Goal: Task Accomplishment & Management: Use online tool/utility

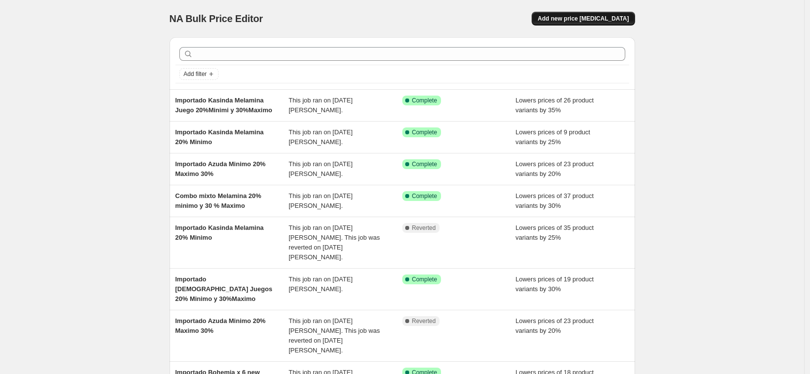
click at [609, 19] on span "Add new price [MEDICAL_DATA]" at bounding box center [582, 19] width 91 height 8
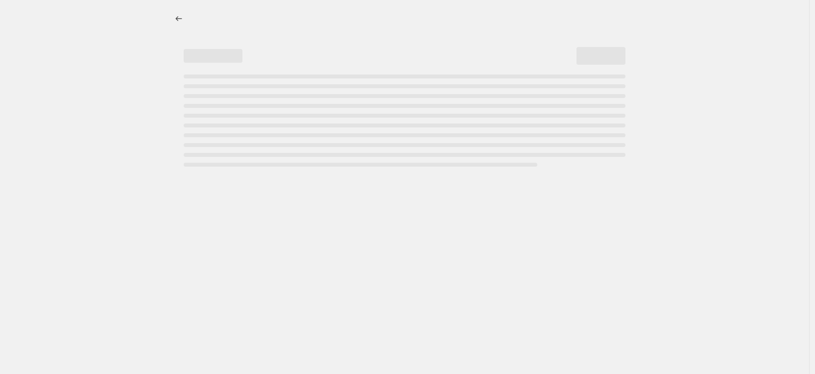
select select "percentage"
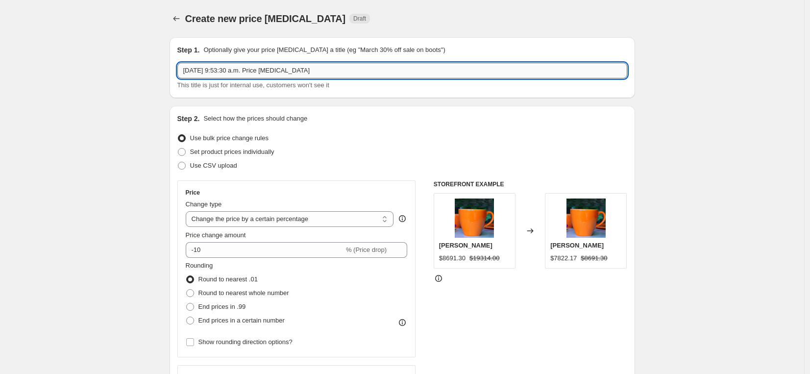
click at [290, 70] on input "[DATE] 9:53:30 a.m. Price [MEDICAL_DATA]" at bounding box center [402, 71] width 450 height 16
type input "Importado Azuda Baño 20%Minimo - 30%Maximo"
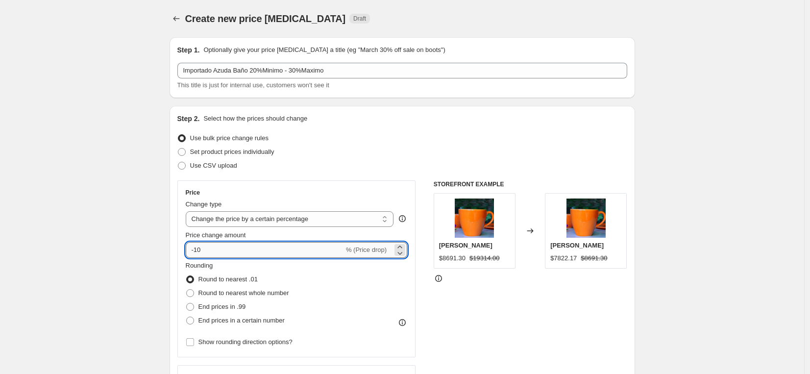
click at [295, 251] on input "-10" at bounding box center [265, 250] width 158 height 16
type input "-1"
type input "-20"
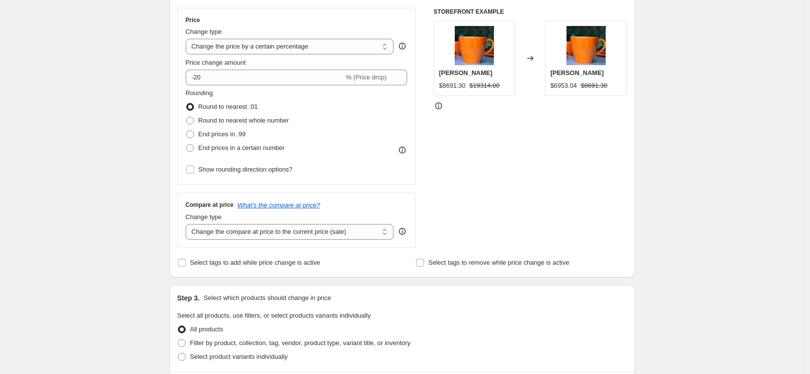
scroll to position [238, 0]
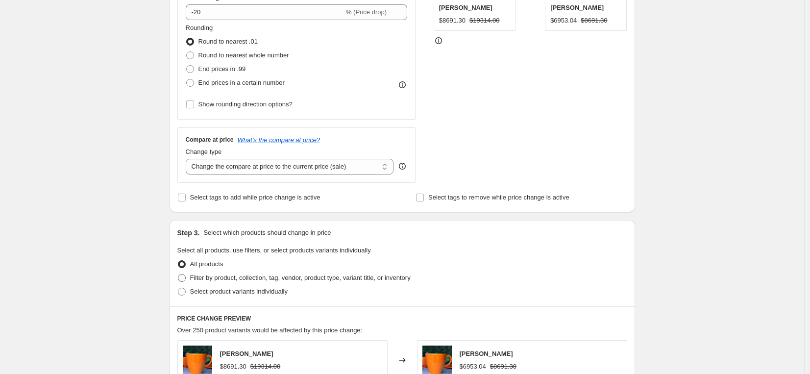
click at [273, 280] on span "Filter by product, collection, tag, vendor, product type, variant title, or inv…" at bounding box center [300, 277] width 220 height 7
click at [178, 274] on input "Filter by product, collection, tag, vendor, product type, variant title, or inv…" at bounding box center [178, 274] width 0 height 0
radio input "true"
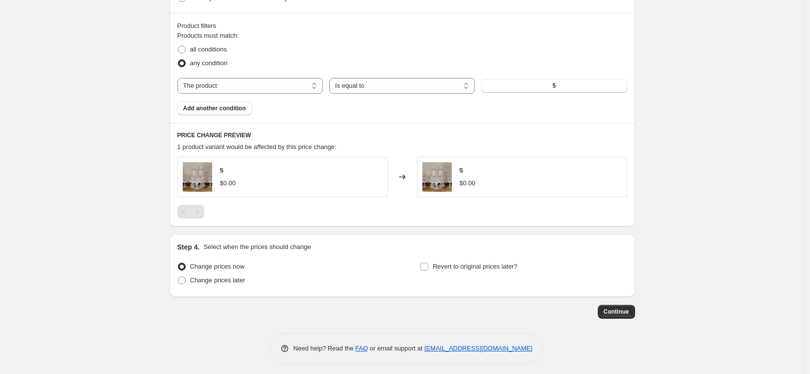
scroll to position [535, 0]
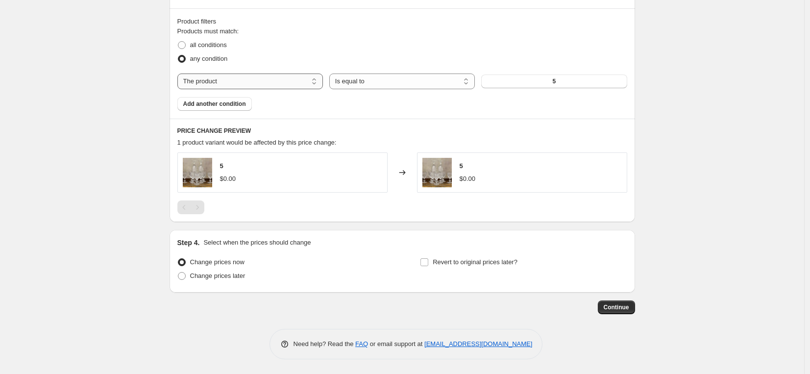
click at [260, 83] on select "The product The product's collection The product's tag The product's vendor The…" at bounding box center [250, 81] width 146 height 16
select select "vendor"
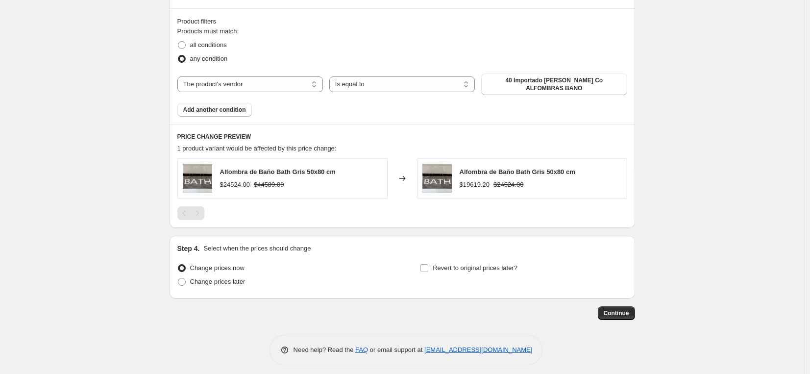
click at [553, 86] on span "40 Importado [PERSON_NAME] Co ALFOMBRAS BANO" at bounding box center [554, 84] width 134 height 16
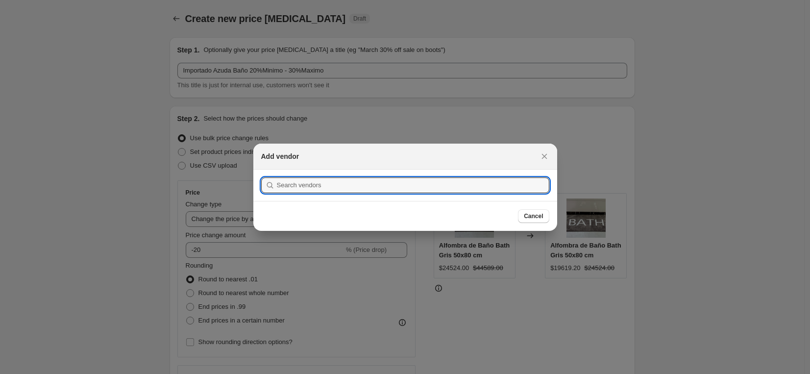
scroll to position [0, 0]
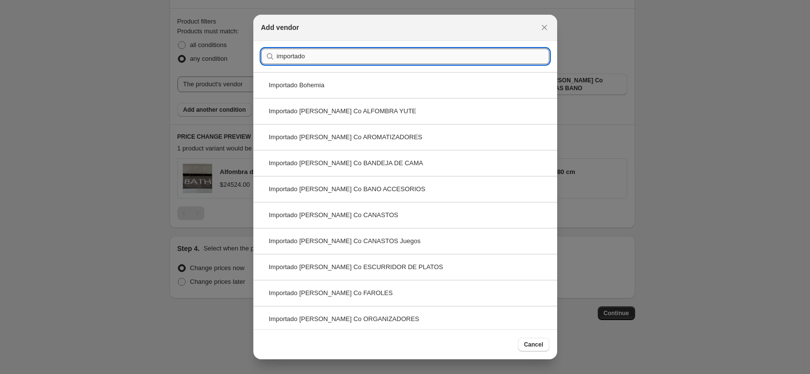
click at [308, 60] on input "importado" at bounding box center [413, 57] width 272 height 16
paste input "Importado Azuda Baño"
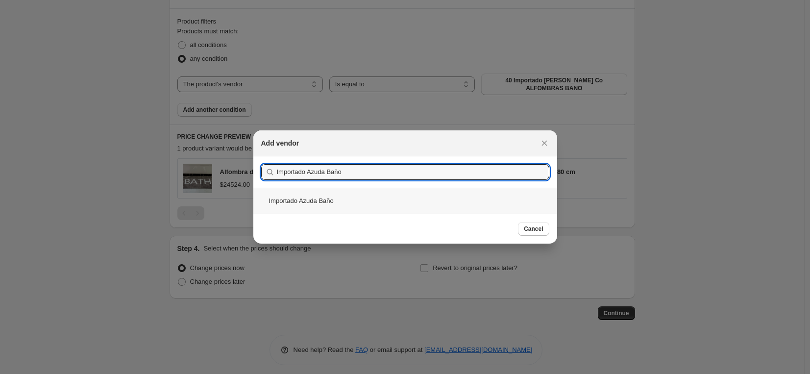
type input "Importado Azuda Baño"
click at [316, 201] on div "Importado Azuda Baño" at bounding box center [405, 201] width 304 height 26
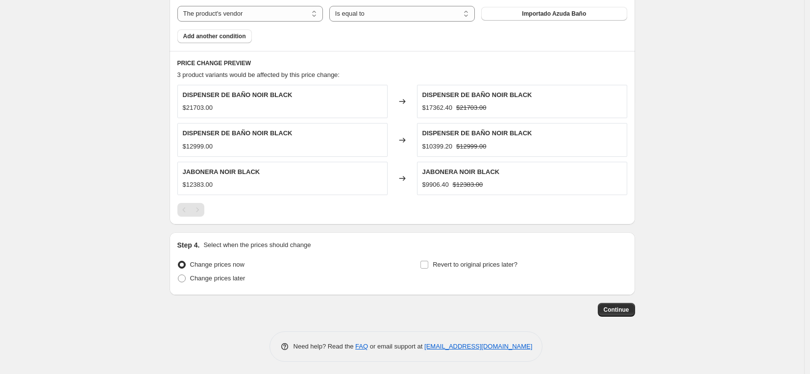
scroll to position [606, 0]
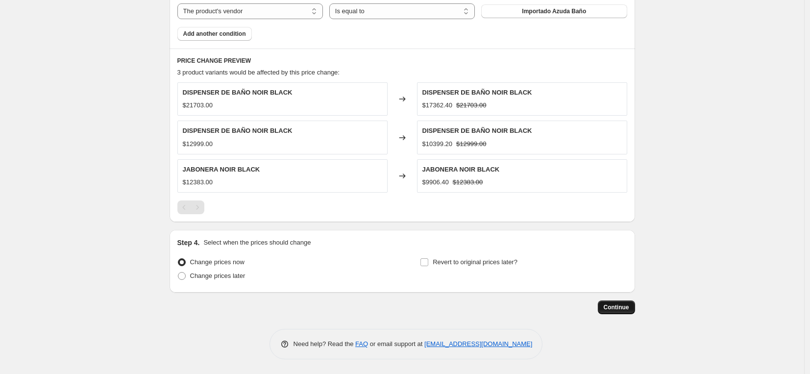
click at [607, 305] on span "Continue" at bounding box center [616, 307] width 25 height 8
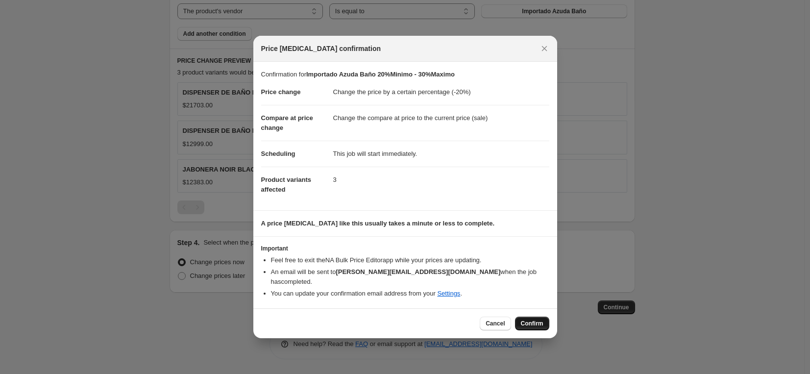
click at [525, 319] on span "Confirm" at bounding box center [532, 323] width 23 height 8
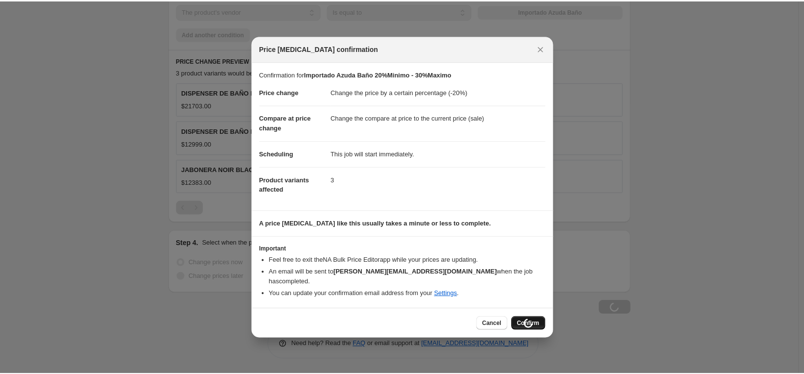
scroll to position [606, 0]
